Goal: Information Seeking & Learning: Find specific page/section

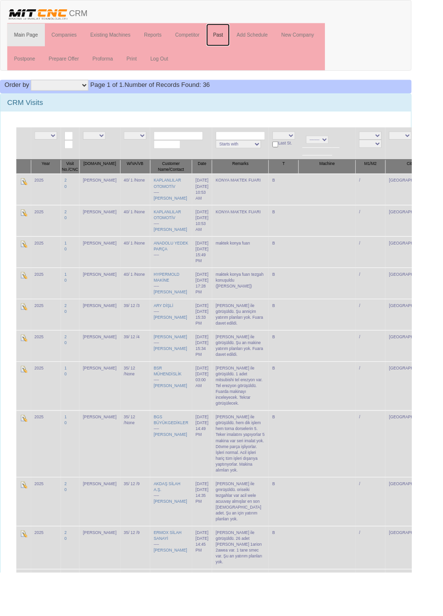
click at [235, 36] on link "Past" at bounding box center [234, 37] width 25 height 24
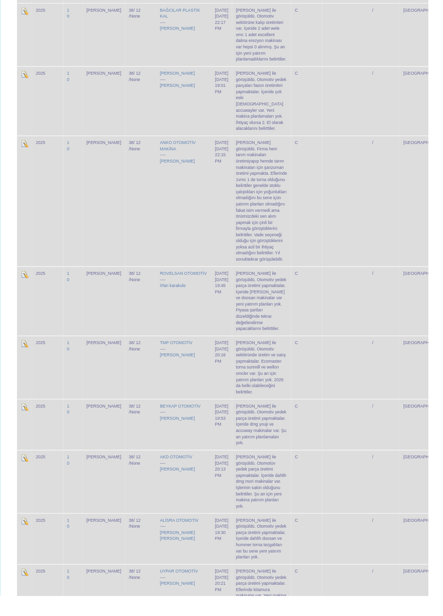
scroll to position [2136, 0]
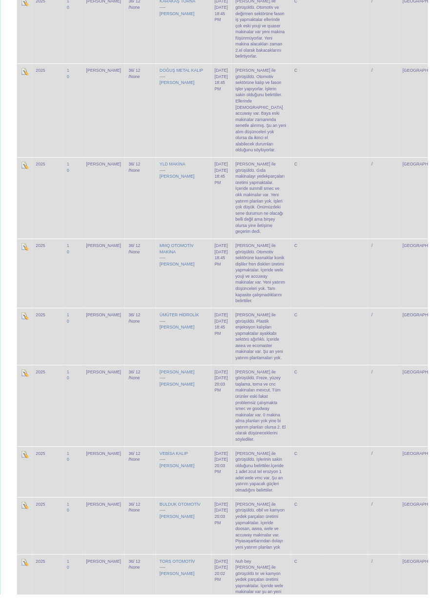
scroll to position [2883, 0]
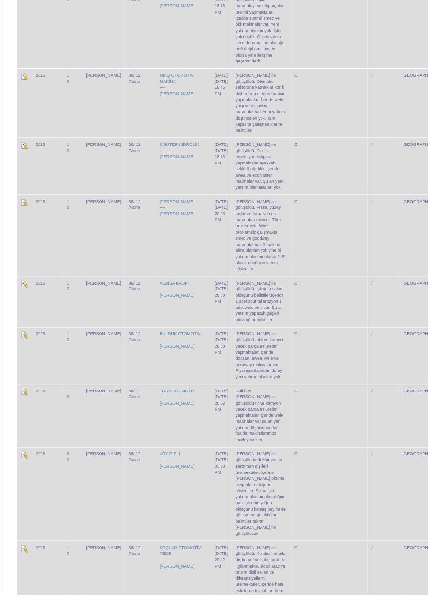
scroll to position [2883, 0]
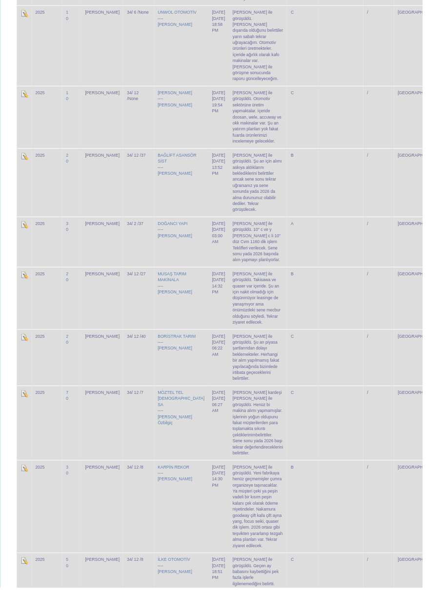
scroll to position [2443, 0]
click at [165, 434] on link "Muhammet Barış Özbilgiç" at bounding box center [183, 439] width 36 height 11
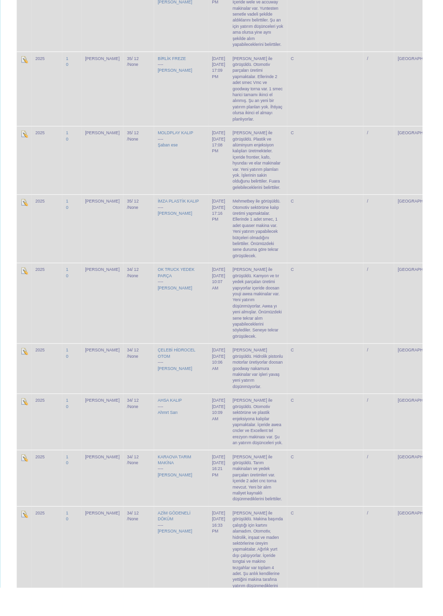
scroll to position [1798, 0]
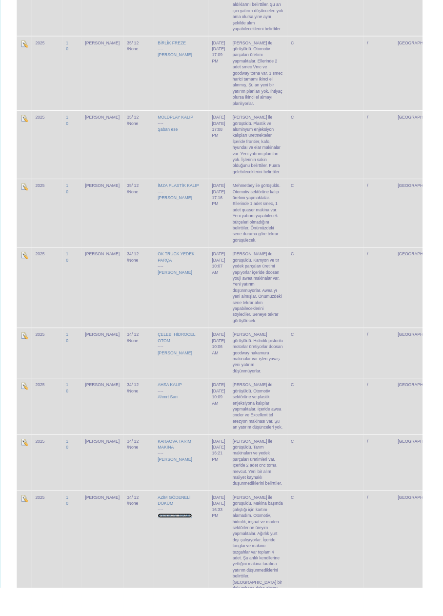
click at [167, 538] on link "Sami Bey" at bounding box center [183, 540] width 36 height 5
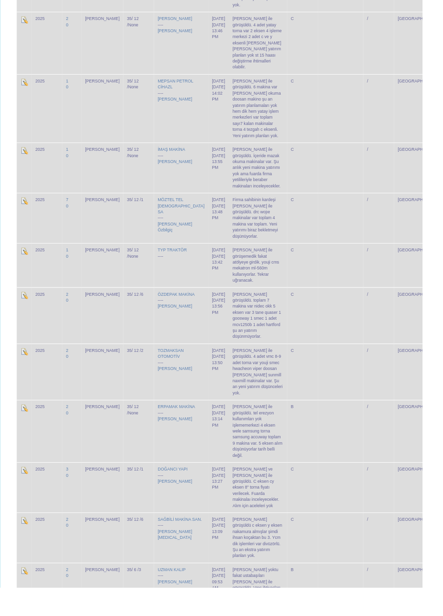
scroll to position [958, 0]
click at [165, 437] on link "ibrahim ertürk" at bounding box center [183, 439] width 36 height 5
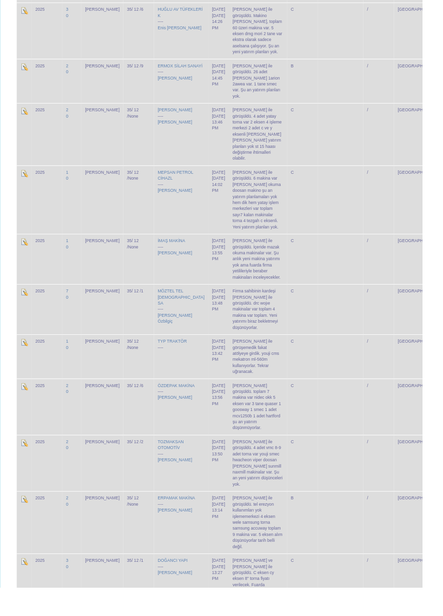
scroll to position [860, 0]
click at [165, 483] on link "Enes tozlu" at bounding box center [183, 485] width 36 height 5
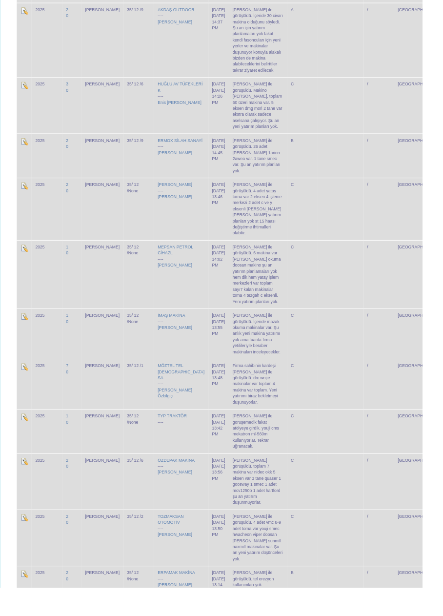
scroll to position [782, 0]
click at [165, 495] on link "Rafet seyhan" at bounding box center [183, 497] width 36 height 5
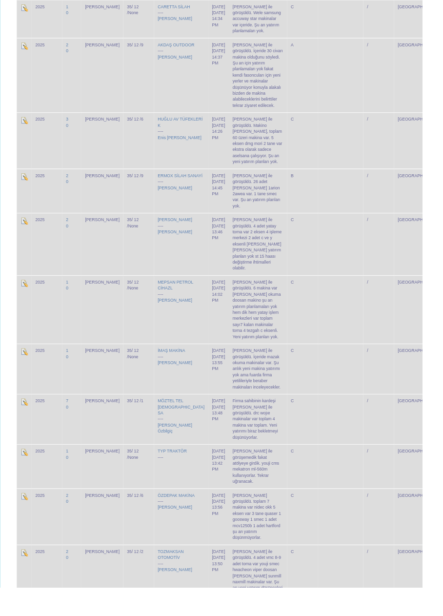
scroll to position [726, 0]
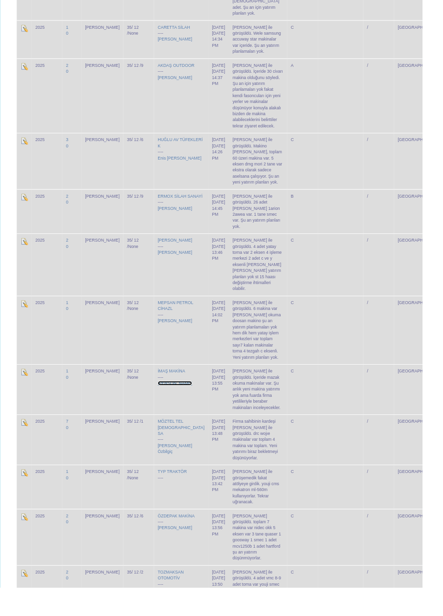
click at [172, 400] on link "Ertuğrul Özgür Acar" at bounding box center [183, 402] width 36 height 5
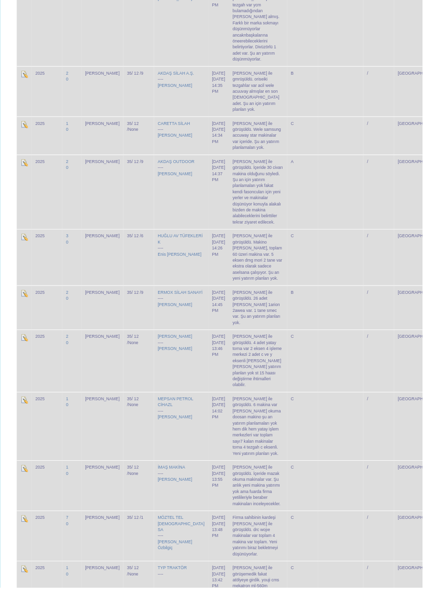
scroll to position [624, 0]
click at [165, 502] on link "Ertuğrul Özgür Acar" at bounding box center [183, 504] width 36 height 5
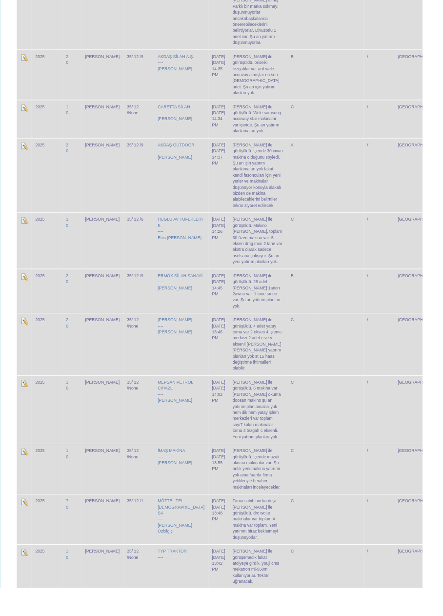
scroll to position [642, 0]
click at [178, 418] on link "Mehmet Orakçı" at bounding box center [183, 420] width 36 height 5
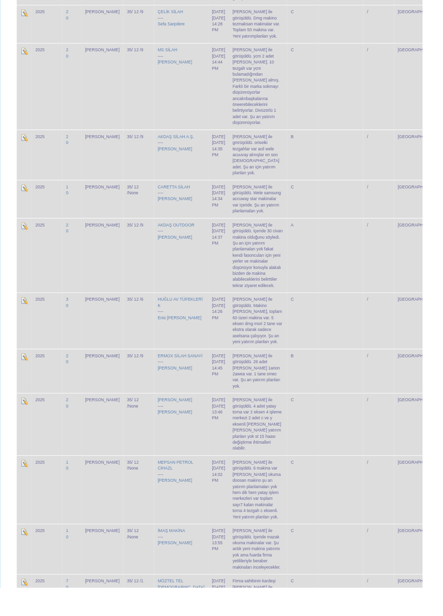
scroll to position [553, 0]
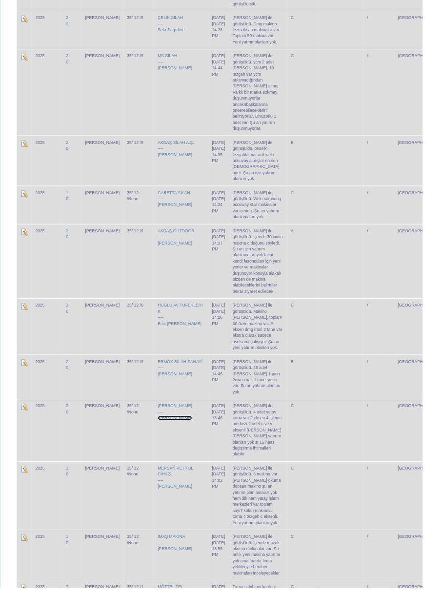
click at [173, 436] on link "Mehmet Alakır" at bounding box center [183, 438] width 36 height 5
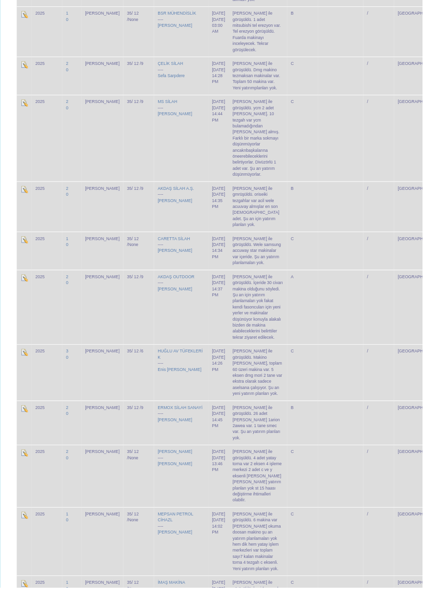
scroll to position [504, 0]
click at [165, 386] on link "Enis Hakan AKKAŞ" at bounding box center [188, 388] width 46 height 5
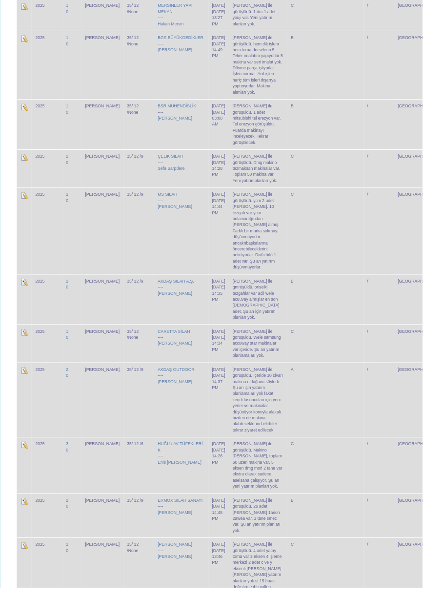
scroll to position [406, 0]
click at [173, 400] on link "Ömer Ceviz" at bounding box center [183, 402] width 36 height 5
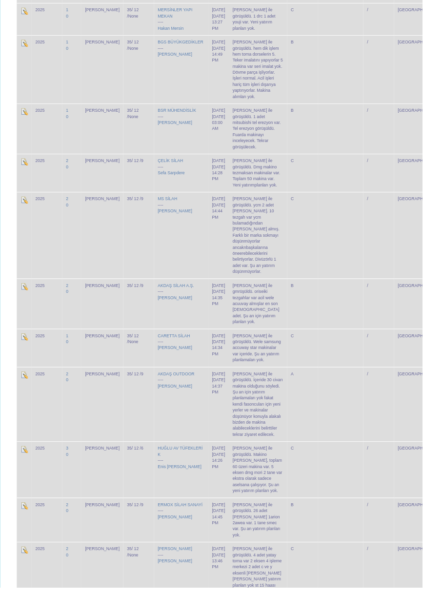
scroll to position [404, 0]
click at [174, 362] on link "Mehmet Şahin" at bounding box center [183, 364] width 36 height 5
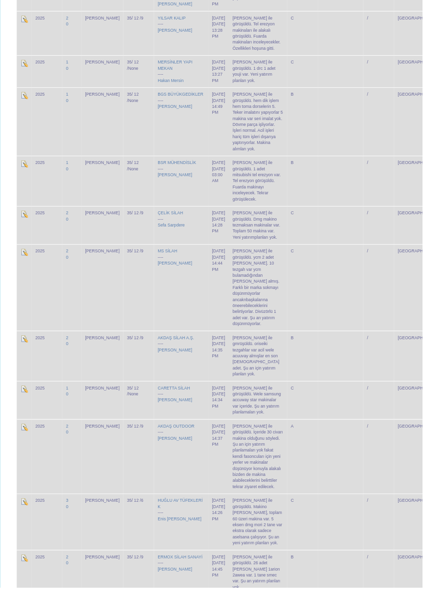
scroll to position [347, 0]
click at [170, 365] on link "Selim Akdaş" at bounding box center [183, 367] width 36 height 5
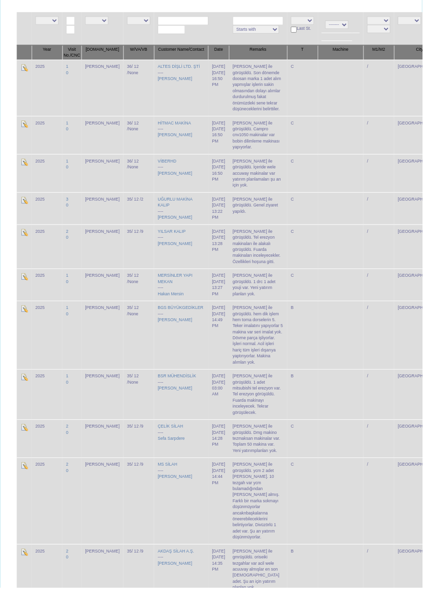
scroll to position [124, 0]
click at [170, 498] on link "Samet Bayır" at bounding box center [183, 500] width 36 height 5
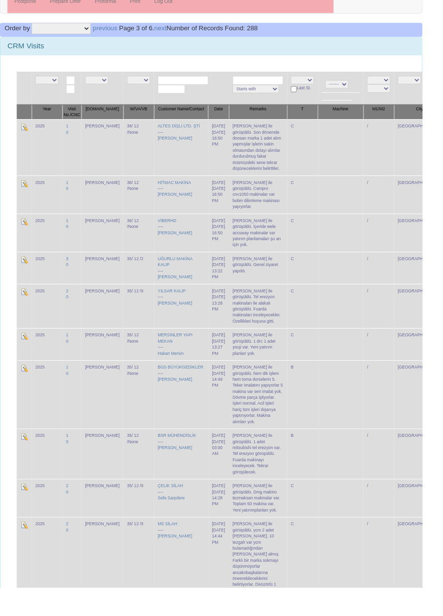
scroll to position [69, 0]
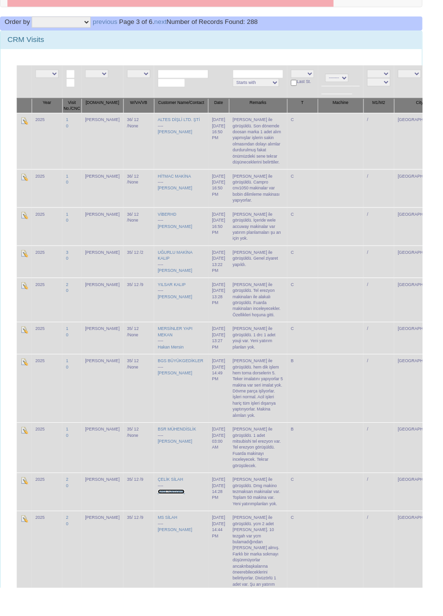
click at [173, 513] on link "Sefa Sarpdere" at bounding box center [179, 515] width 28 height 5
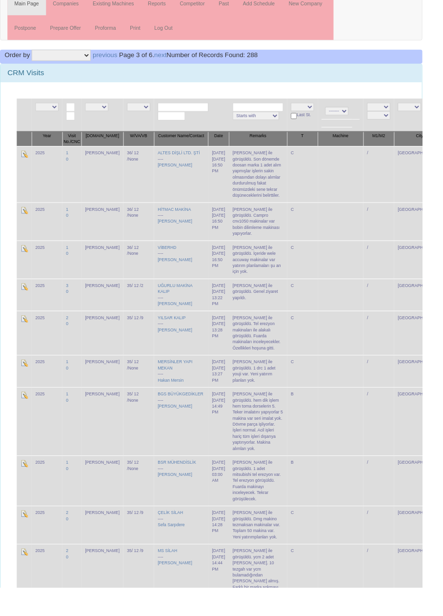
scroll to position [32, 0]
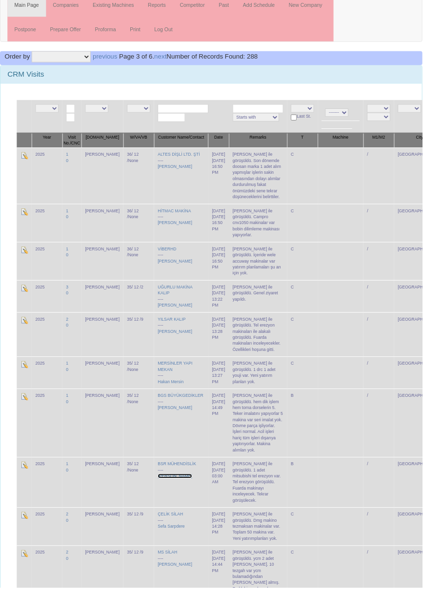
click at [179, 497] on link "Mehmet Yurdal" at bounding box center [183, 499] width 36 height 5
click at [173, 497] on link "Mehmet Yurdal" at bounding box center [183, 499] width 36 height 5
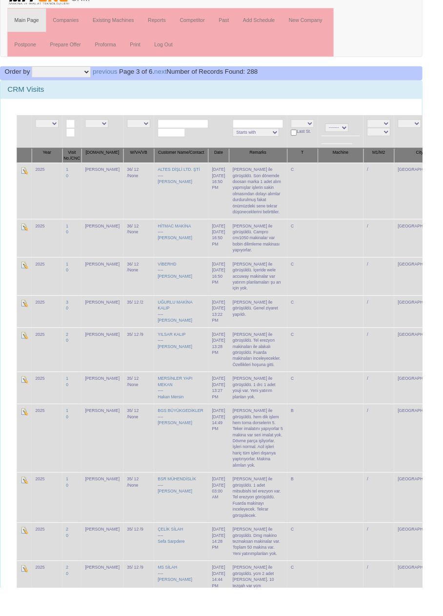
scroll to position [9, 0]
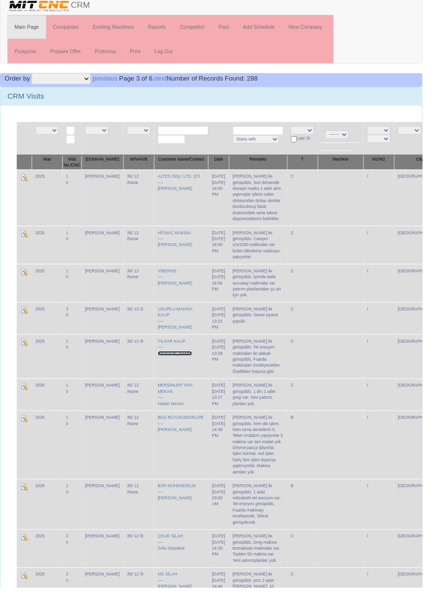
click at [168, 368] on link "Kuttusi büyüksarı" at bounding box center [183, 370] width 36 height 5
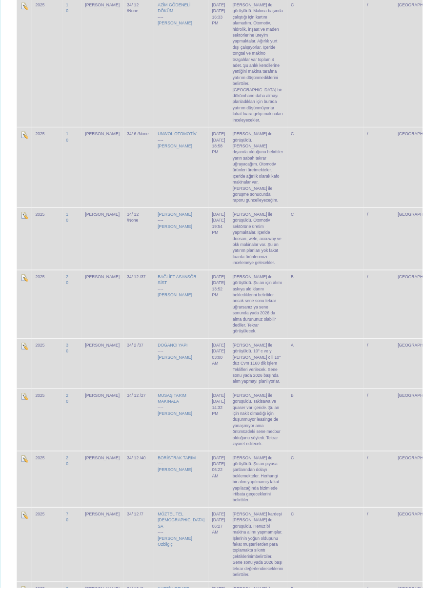
scroll to position [2615, 0]
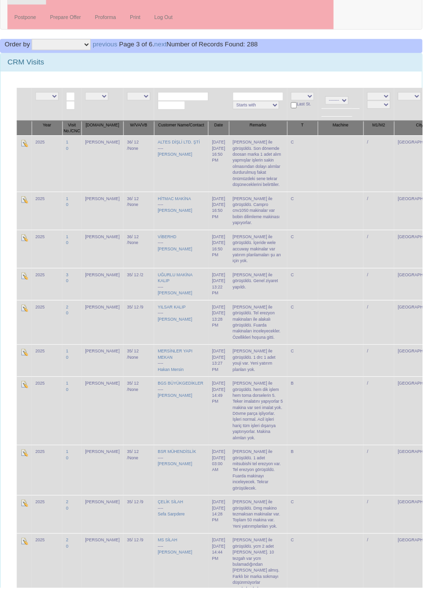
scroll to position [62, 0]
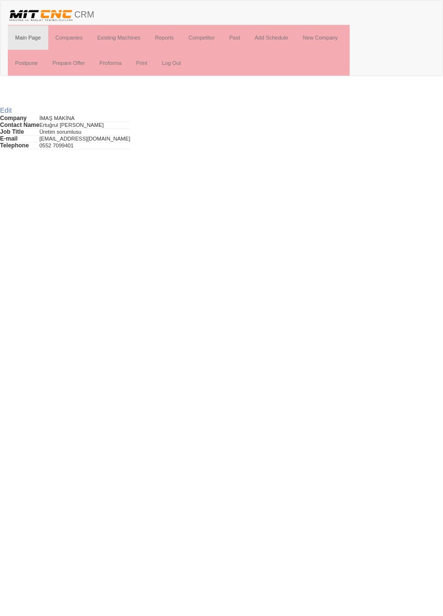
click at [0, 149] on html "Toggle navigation CRM Main Page Companies Existing Machines Reports Competitor …" at bounding box center [221, 74] width 443 height 149
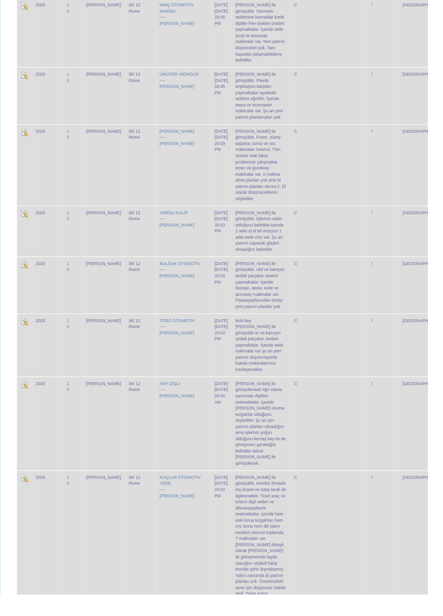
scroll to position [2883, 0]
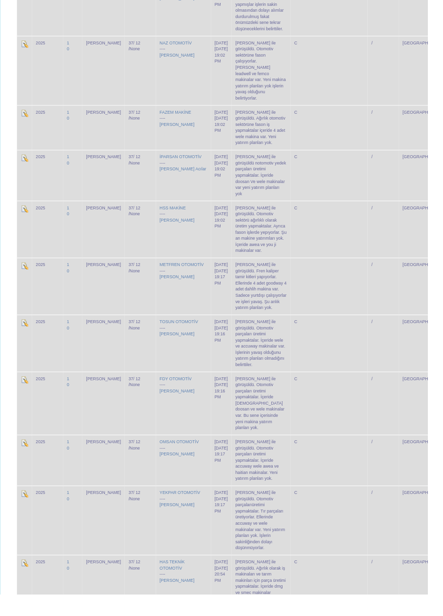
scroll to position [1145, 0]
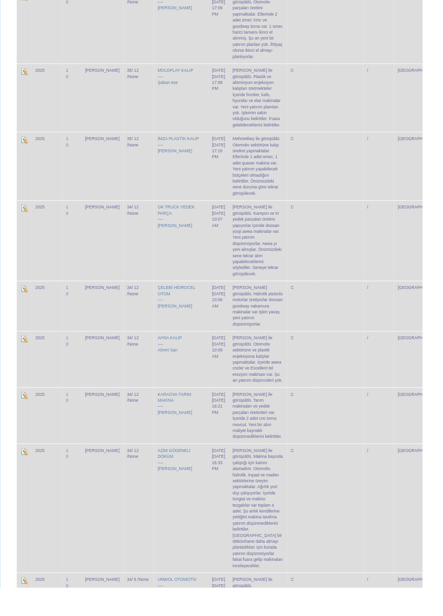
scroll to position [2615, 0]
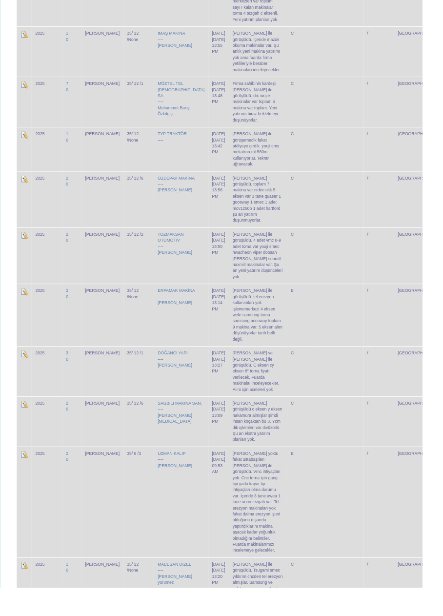
scroll to position [1455, 0]
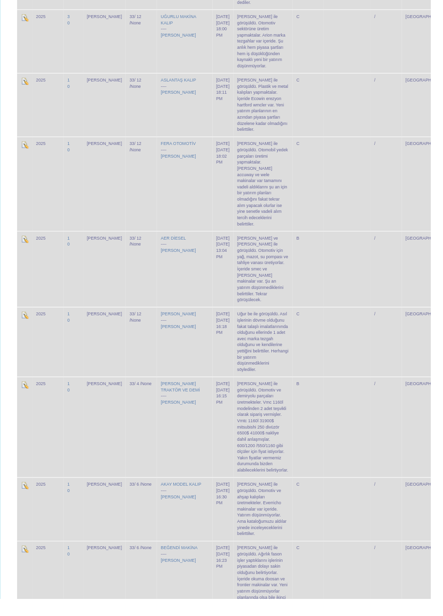
scroll to position [389, 0]
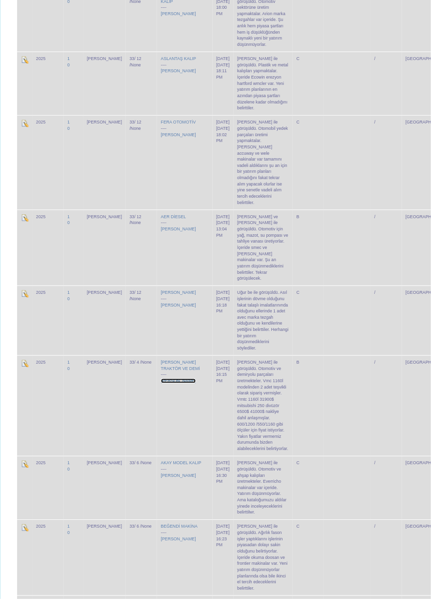
click at [165, 389] on link "[PERSON_NAME]" at bounding box center [183, 391] width 36 height 5
click at [165, 389] on link "Mustafa Kocaakın" at bounding box center [183, 391] width 36 height 5
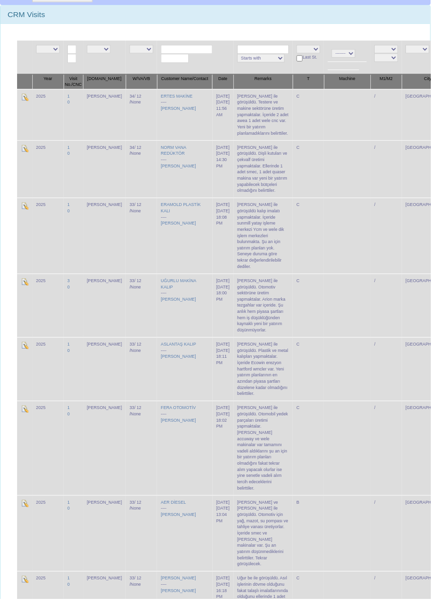
scroll to position [92, 0]
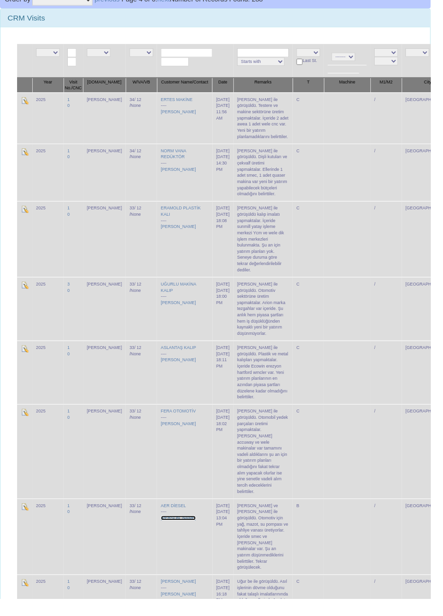
click at [165, 530] on link "[PERSON_NAME]" at bounding box center [183, 532] width 36 height 5
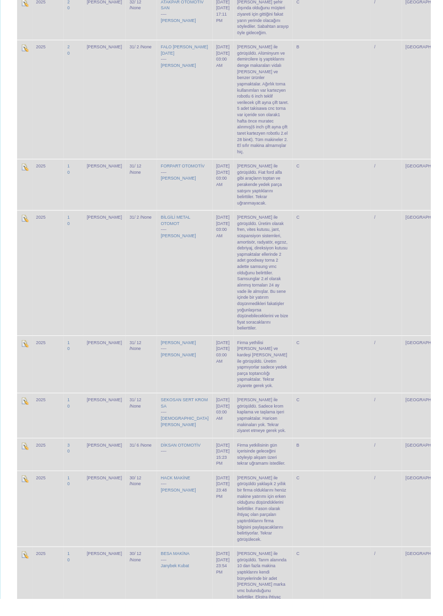
scroll to position [3661, 0]
